Goal: Find specific page/section: Find specific page/section

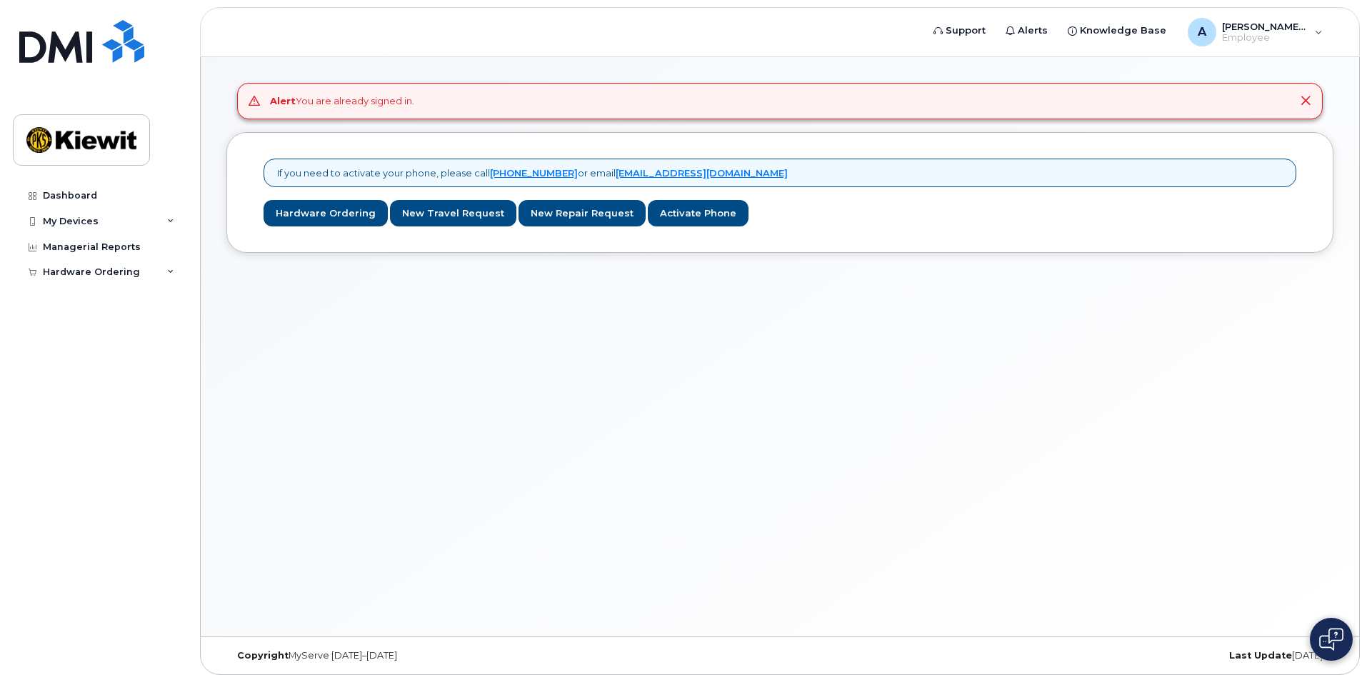
click at [483, 390] on div "Alert You are already signed in. If you need to activate your phone, please cal…" at bounding box center [780, 346] width 1159 height 579
click at [162, 198] on link "Dashboard" at bounding box center [99, 196] width 173 height 26
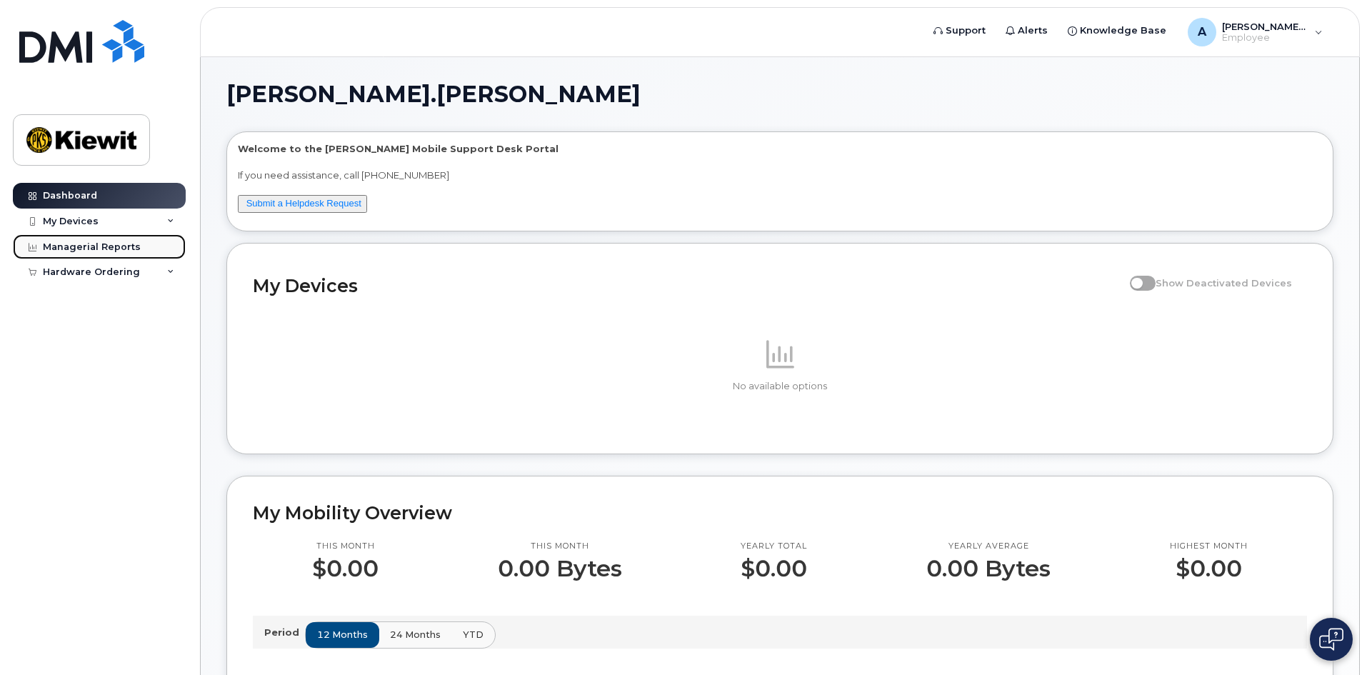
click at [158, 246] on link "Managerial Reports" at bounding box center [99, 247] width 173 height 26
